Goal: Transaction & Acquisition: Purchase product/service

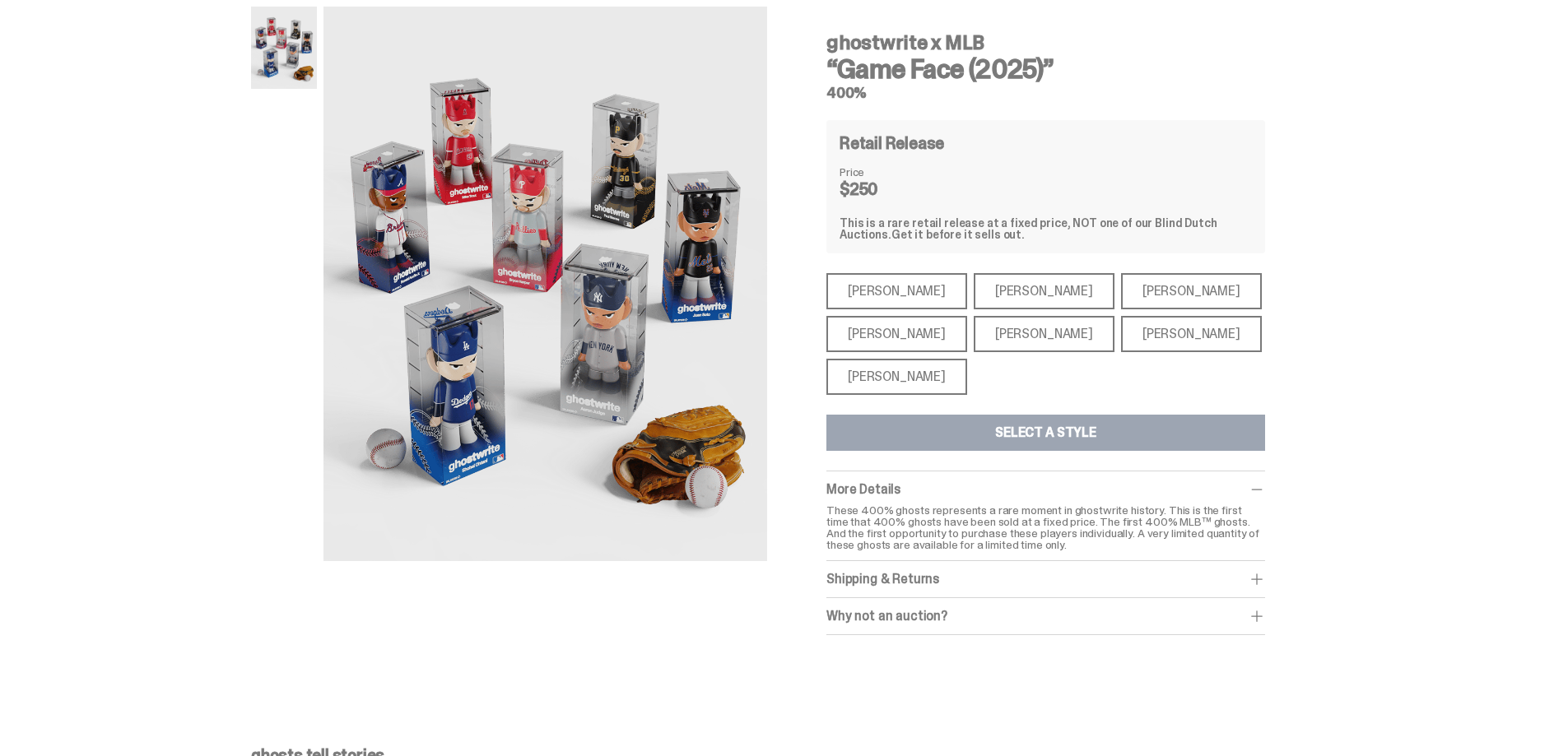
scroll to position [62, 0]
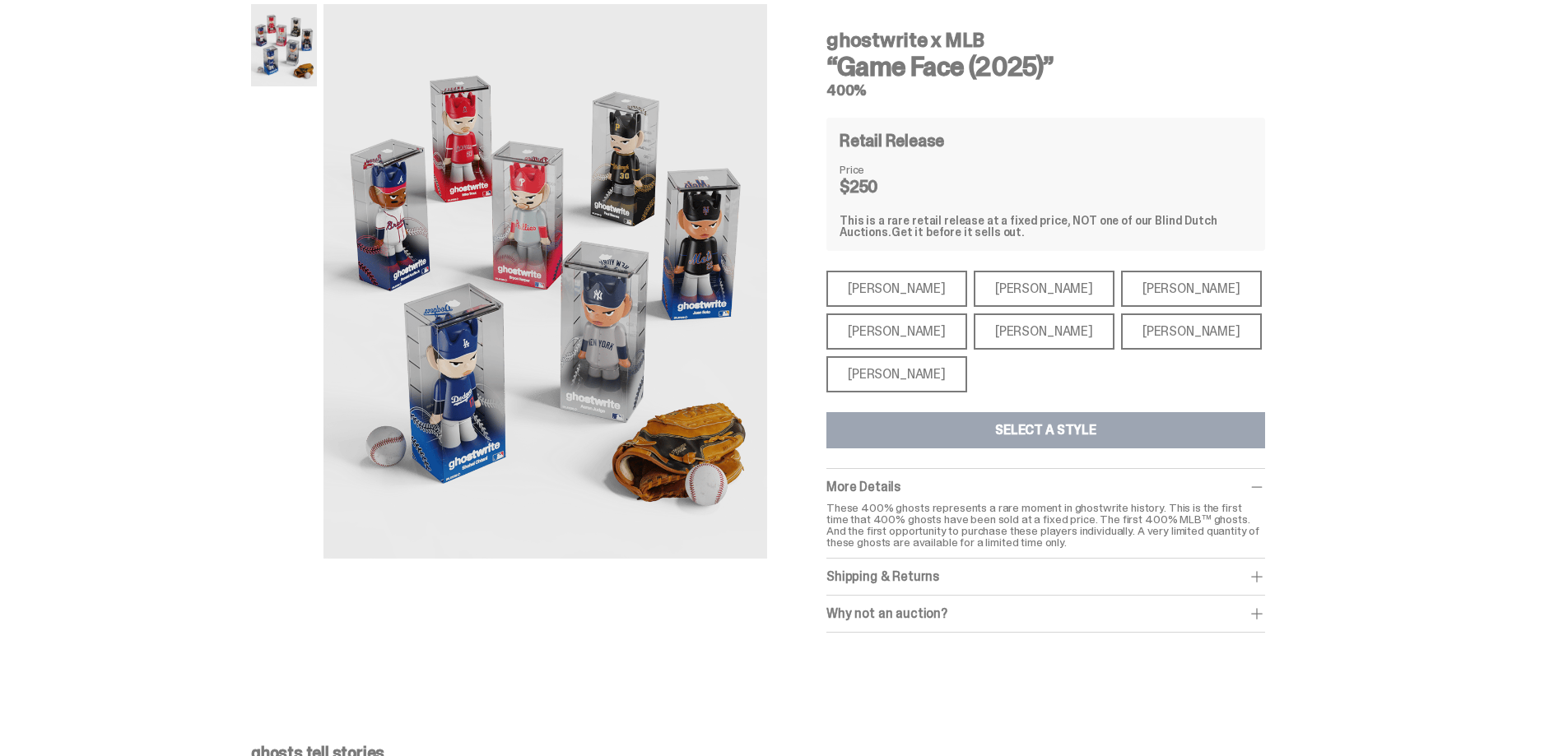
click at [1003, 337] on div "[PERSON_NAME]" at bounding box center [1044, 331] width 141 height 36
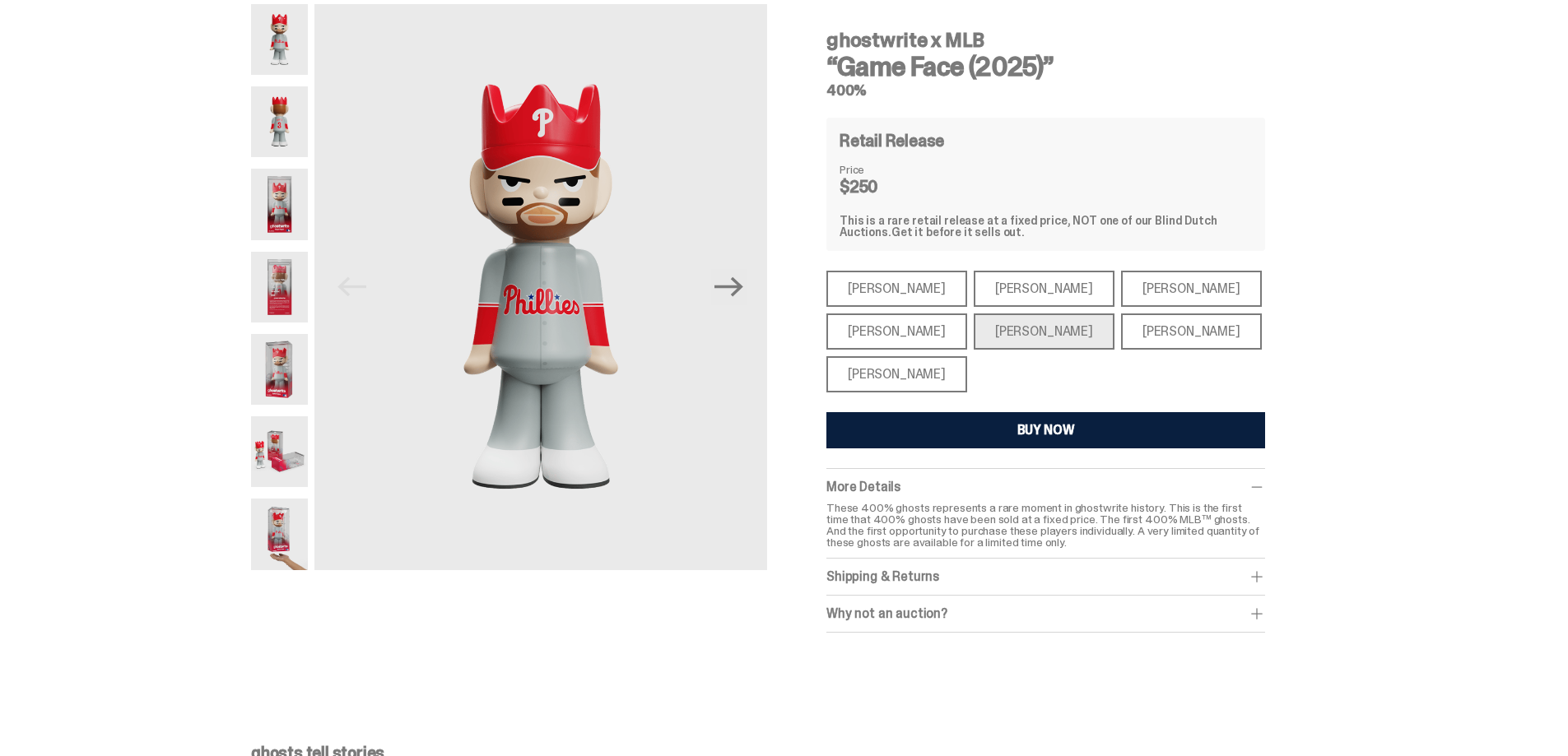
click at [286, 144] on img at bounding box center [279, 121] width 57 height 70
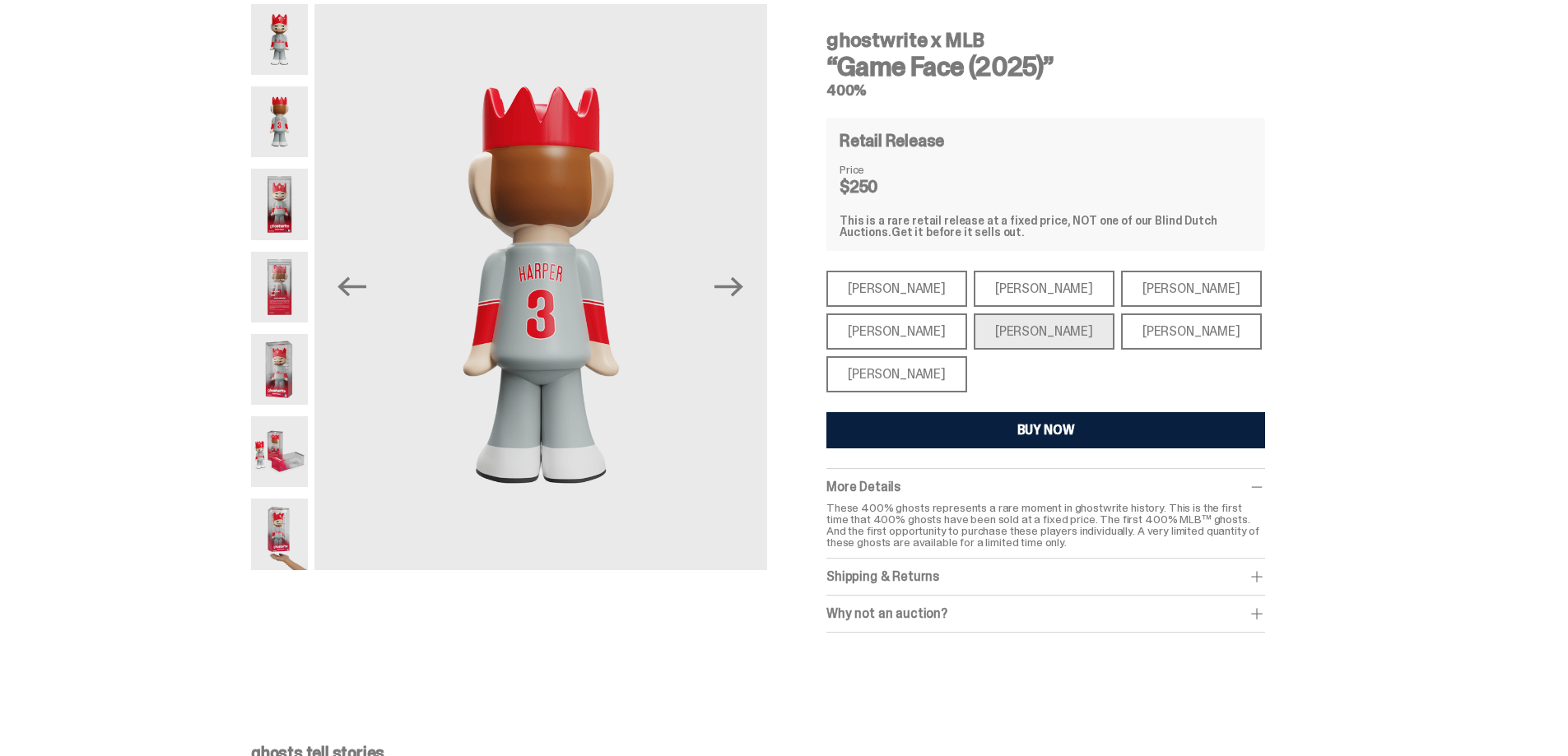
click at [287, 231] on img at bounding box center [279, 203] width 57 height 70
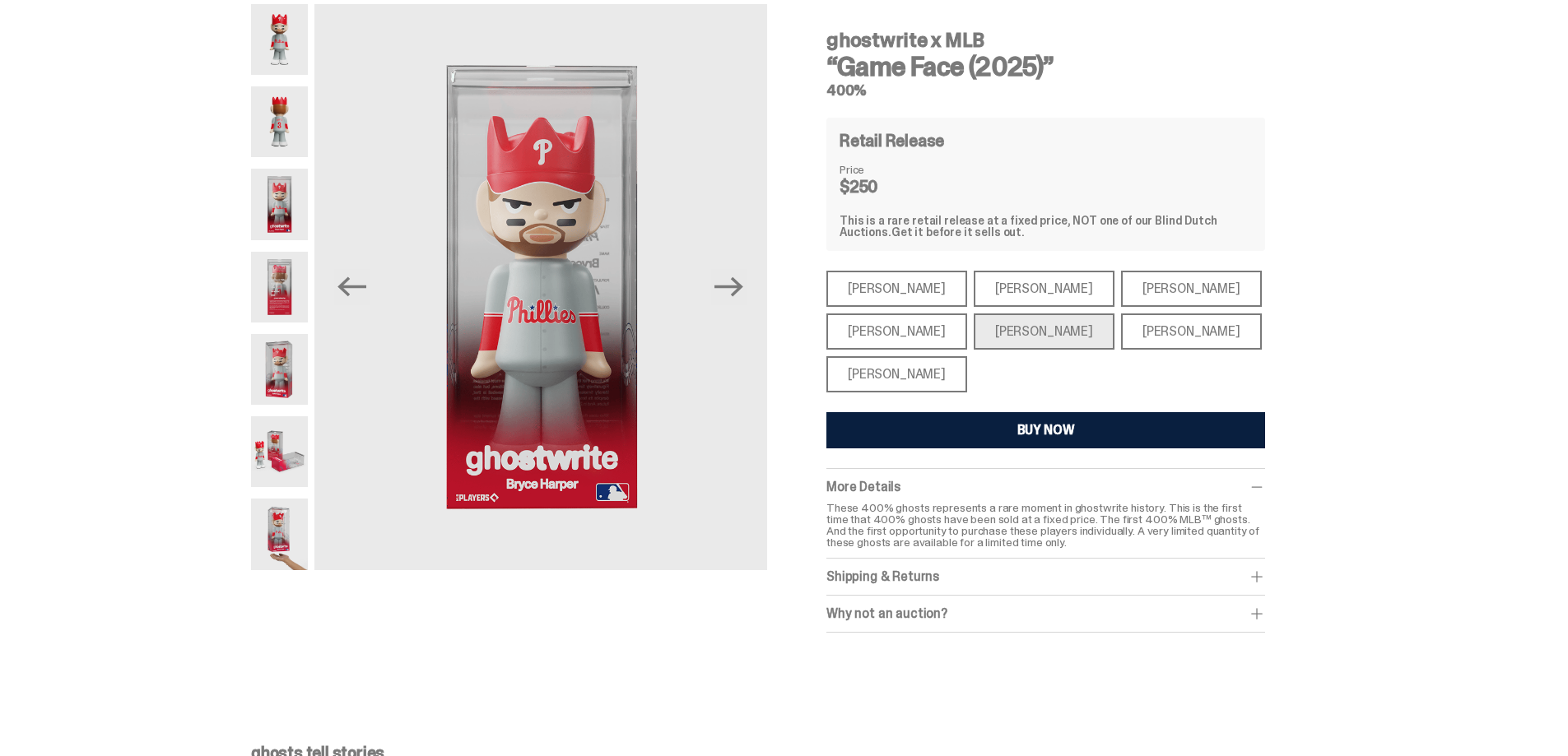
click at [293, 392] on img at bounding box center [279, 369] width 57 height 70
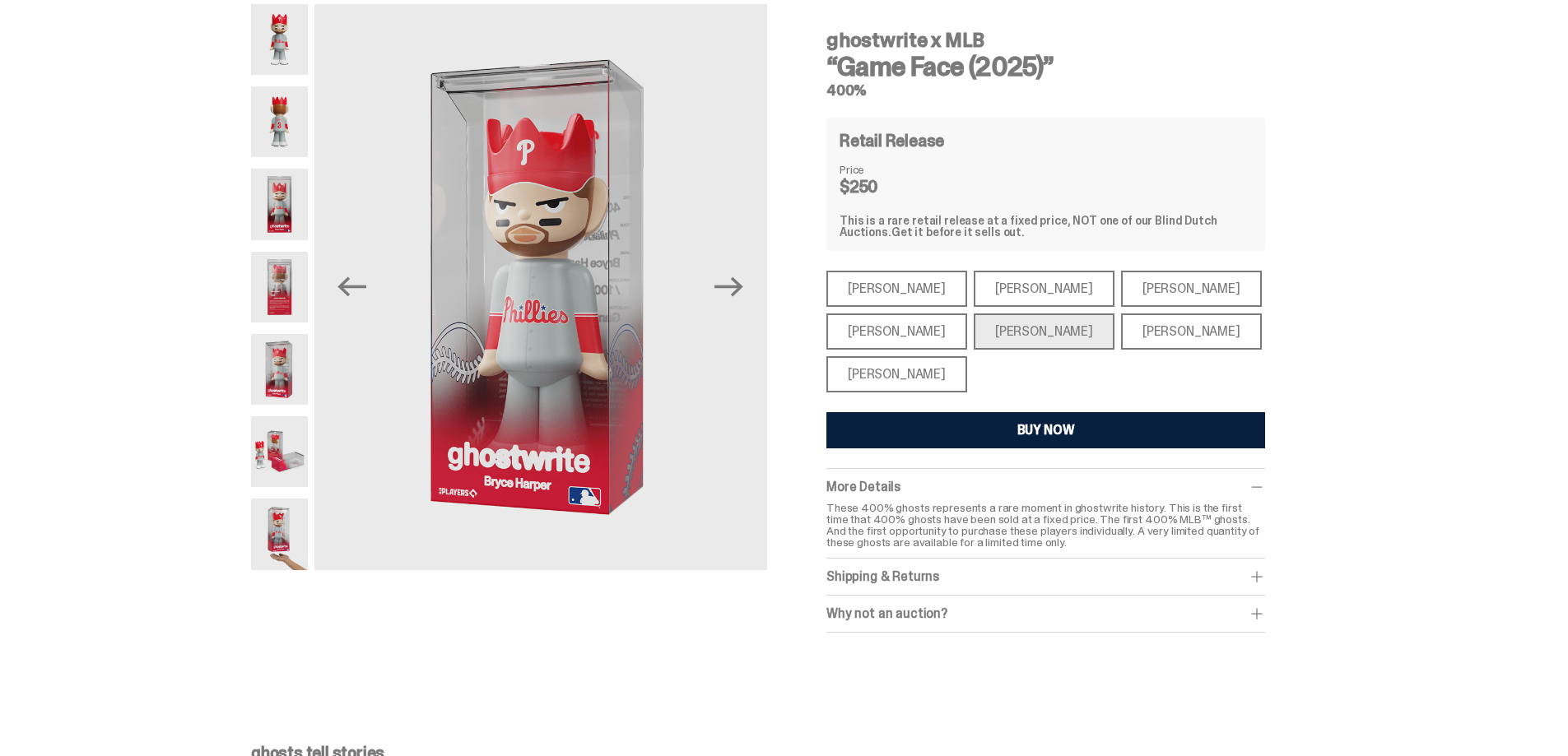
click at [289, 256] on img at bounding box center [279, 287] width 57 height 70
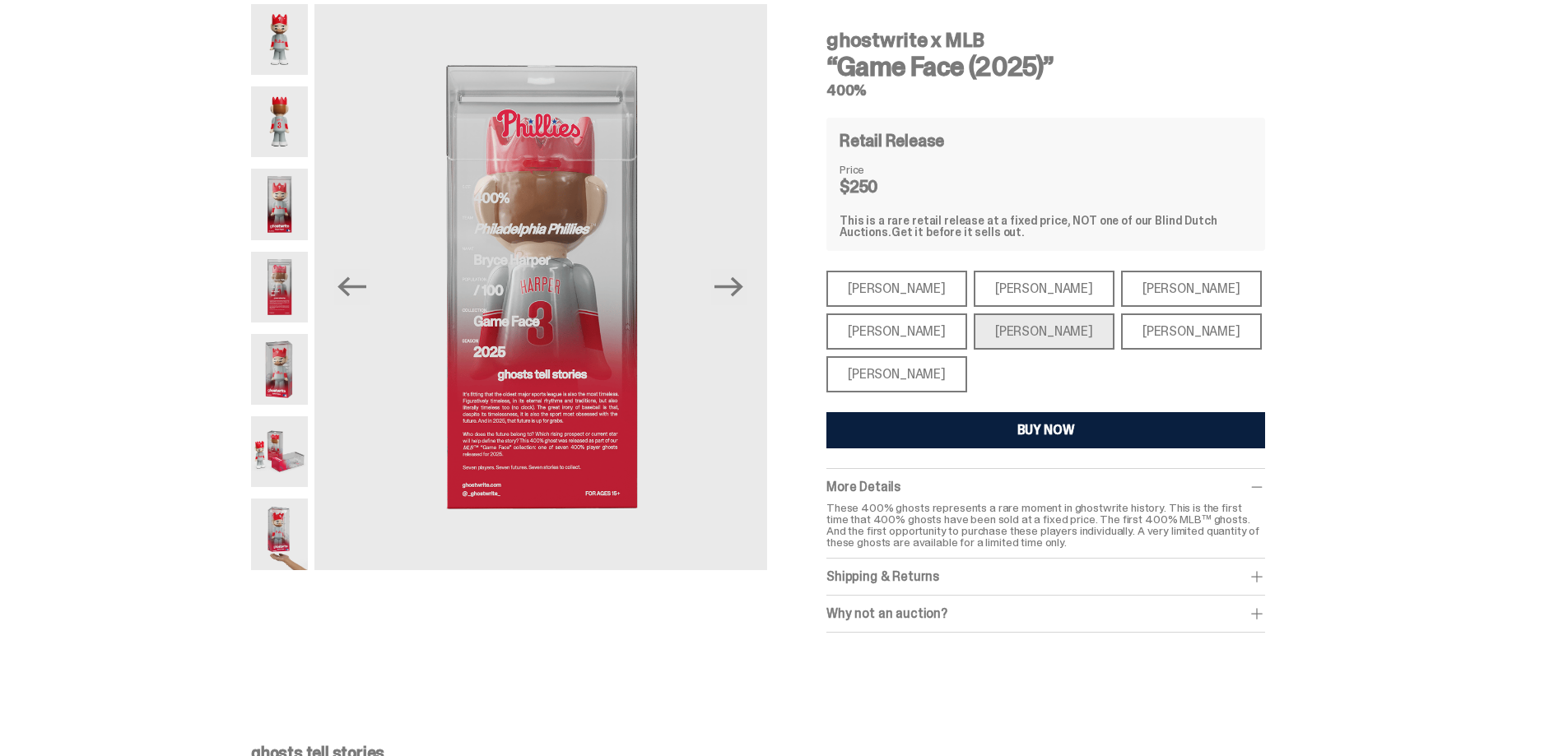
click at [850, 43] on h4 "ghostwrite x MLB" at bounding box center [1046, 41] width 439 height 20
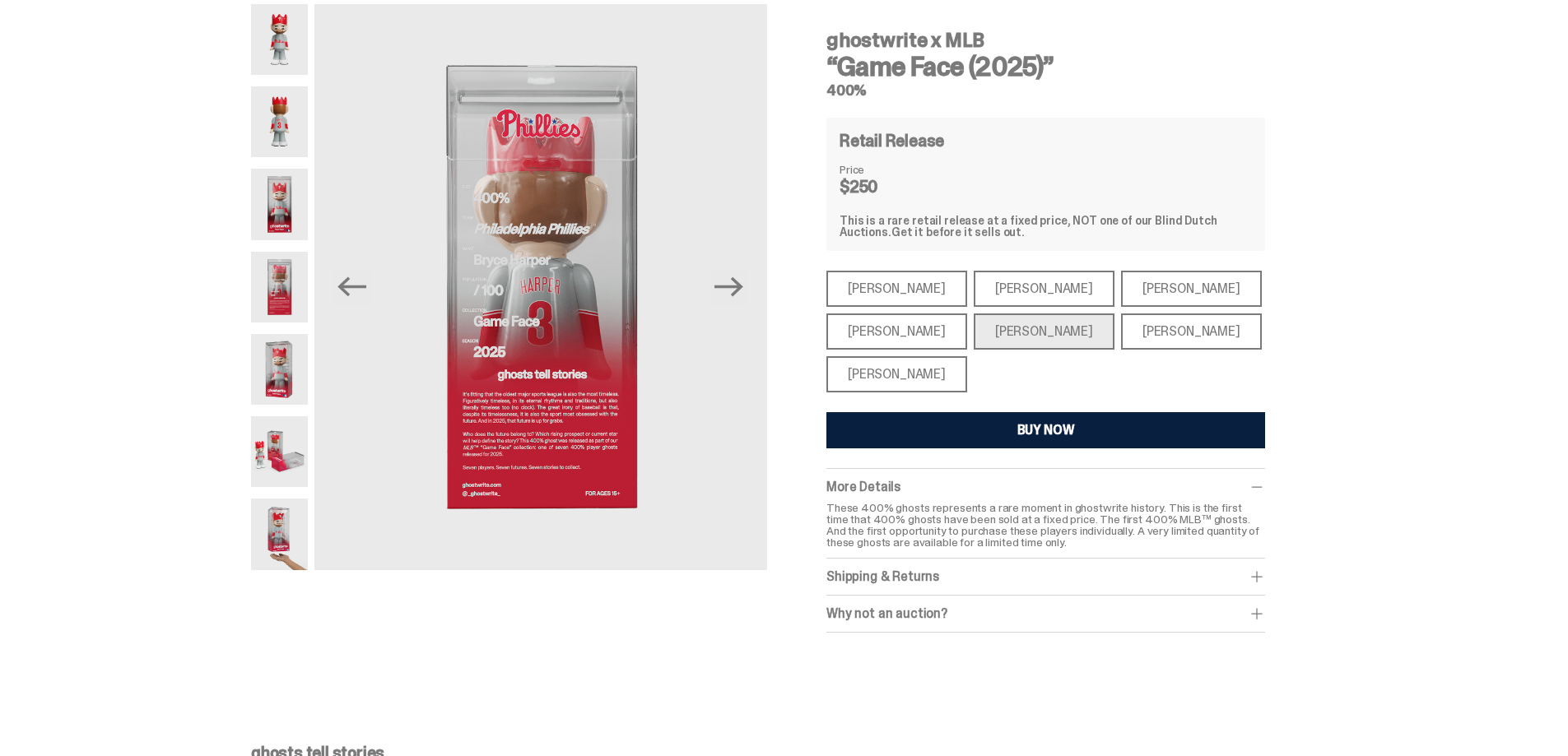
click at [850, 43] on h4 "ghostwrite x MLB" at bounding box center [1046, 41] width 439 height 20
click at [833, 41] on h4 "ghostwrite x MLB" at bounding box center [1046, 41] width 439 height 20
drag, startPoint x: 833, startPoint y: 41, endPoint x: 1069, endPoint y: 62, distance: 236.9
click at [1069, 62] on div "ghostwrite x MLB “Game Face (2025)” 400%" at bounding box center [1046, 57] width 439 height 80
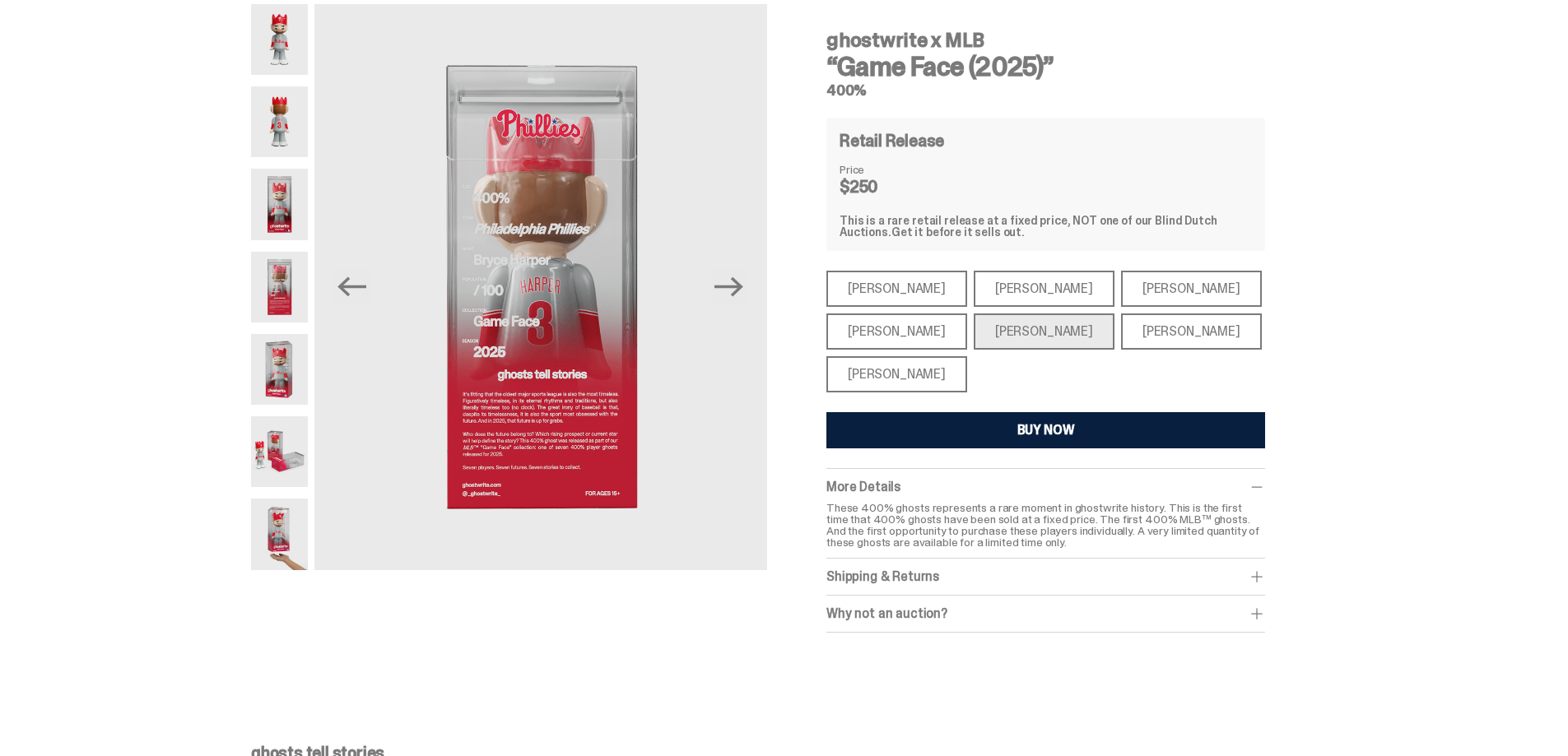
copy div "ghostwrite x MLB “Game Face (2025)”"
